Goal: Obtain resource: Obtain resource

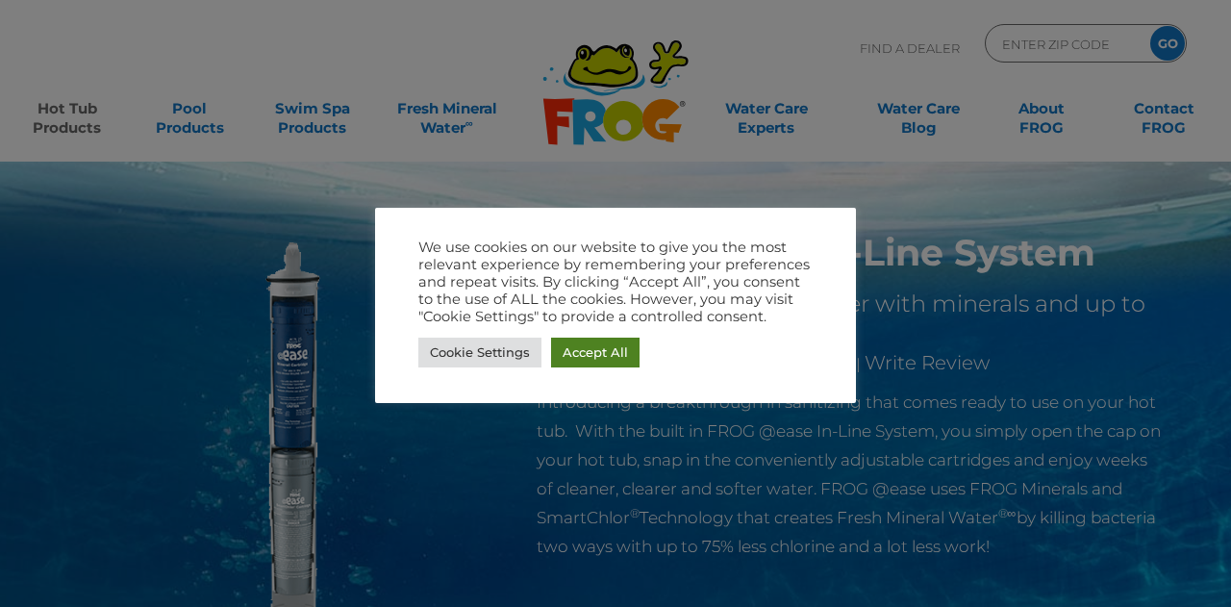
click at [589, 349] on link "Accept All" at bounding box center [595, 353] width 88 height 30
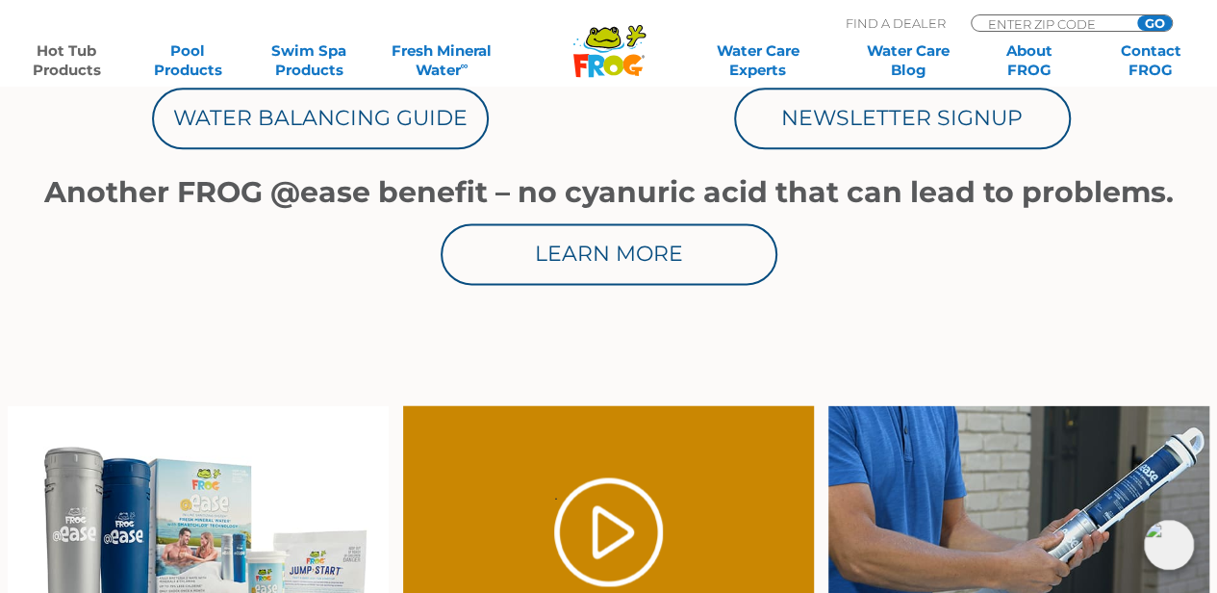
scroll to position [1002, 0]
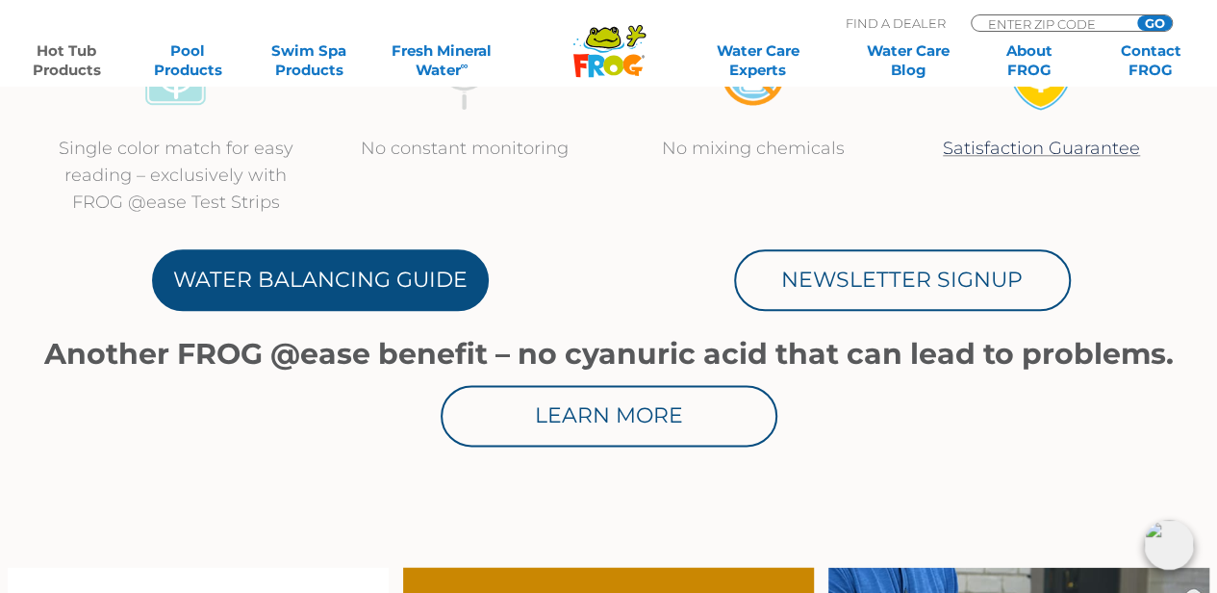
click at [289, 282] on link "Water Balancing Guide" at bounding box center [320, 280] width 337 height 62
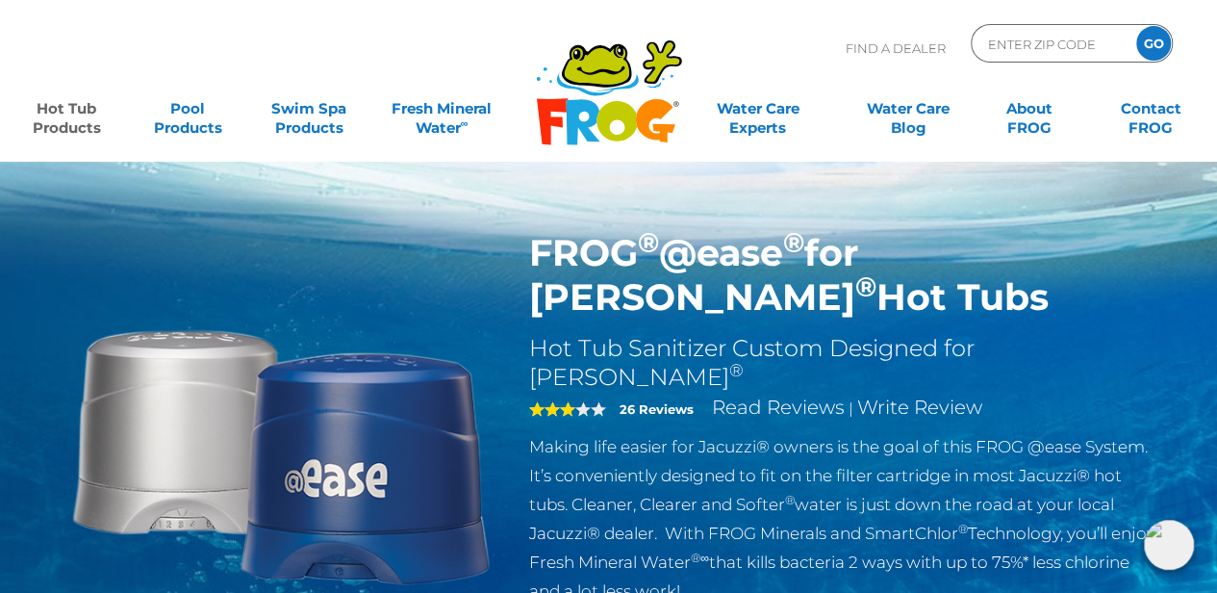
drag, startPoint x: 1223, startPoint y: 82, endPoint x: 873, endPoint y: 310, distance: 417.0
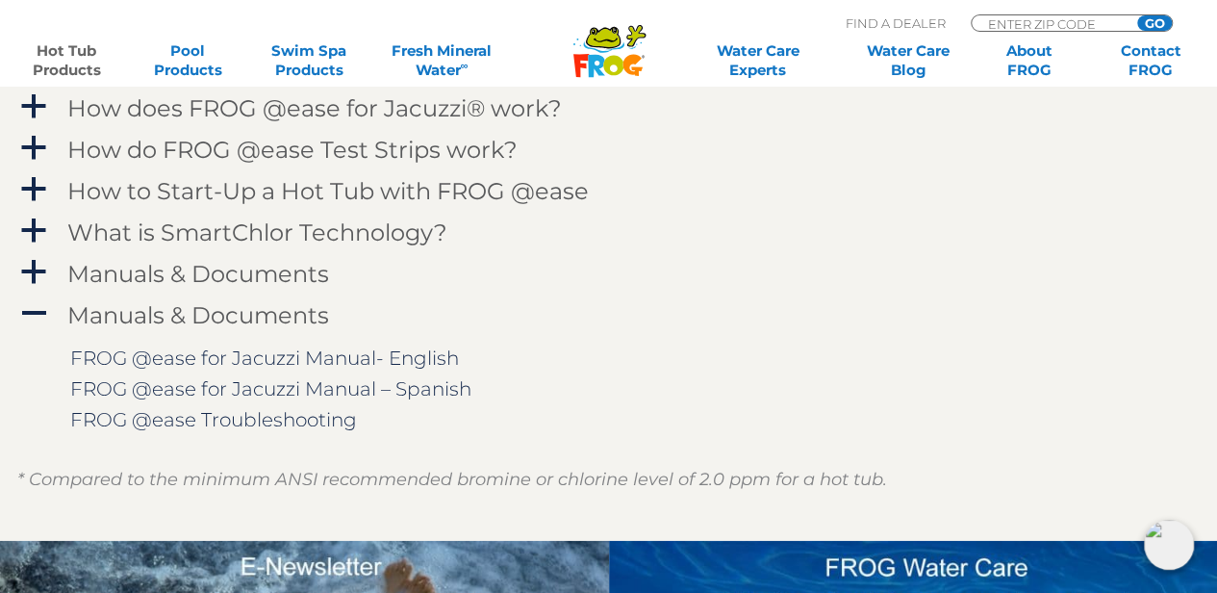
scroll to position [1979, 0]
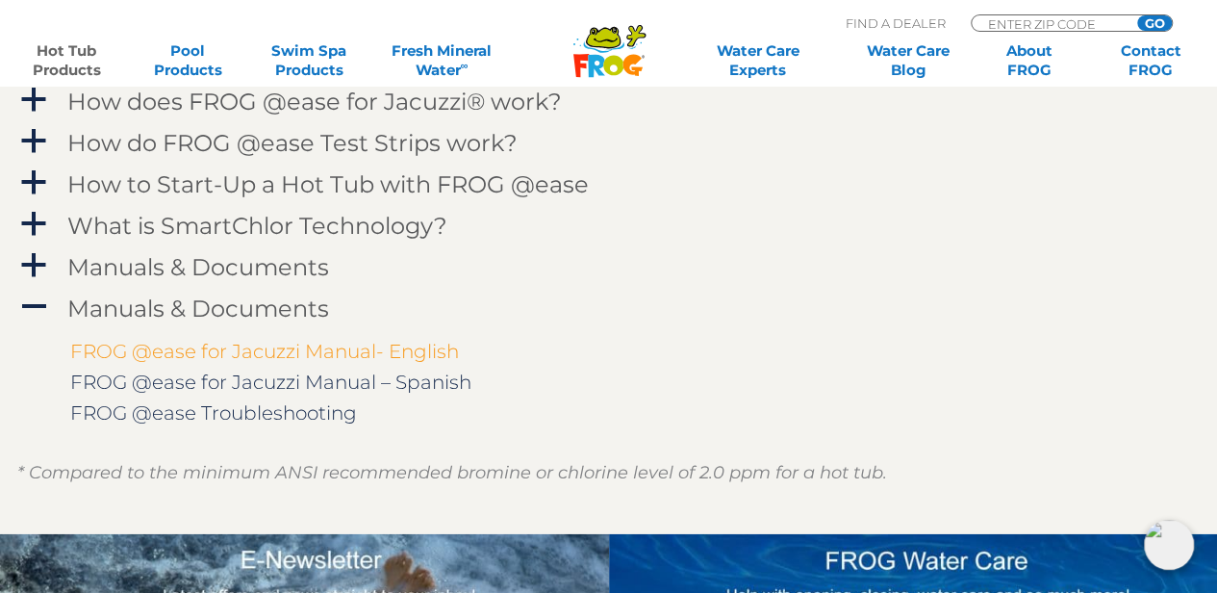
click at [292, 353] on link "FROG @ease for Jacuzzi Manual- English" at bounding box center [264, 351] width 389 height 23
